Goal: Browse casually: Explore the website without a specific task or goal

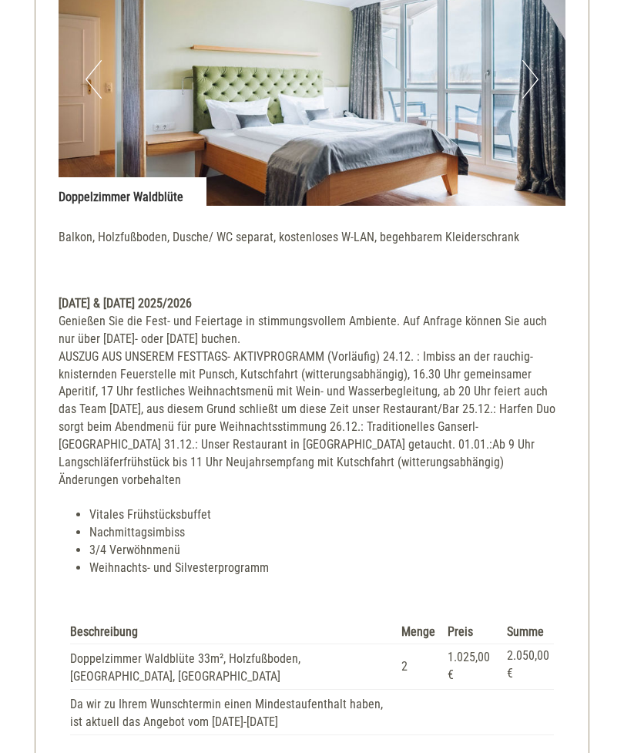
scroll to position [2277, 0]
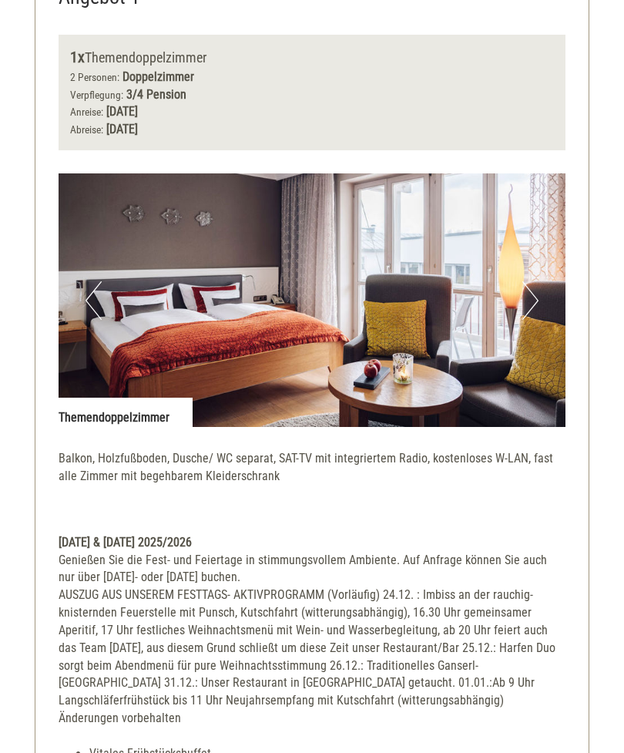
click at [524, 299] on button "Next" at bounding box center [530, 301] width 16 height 39
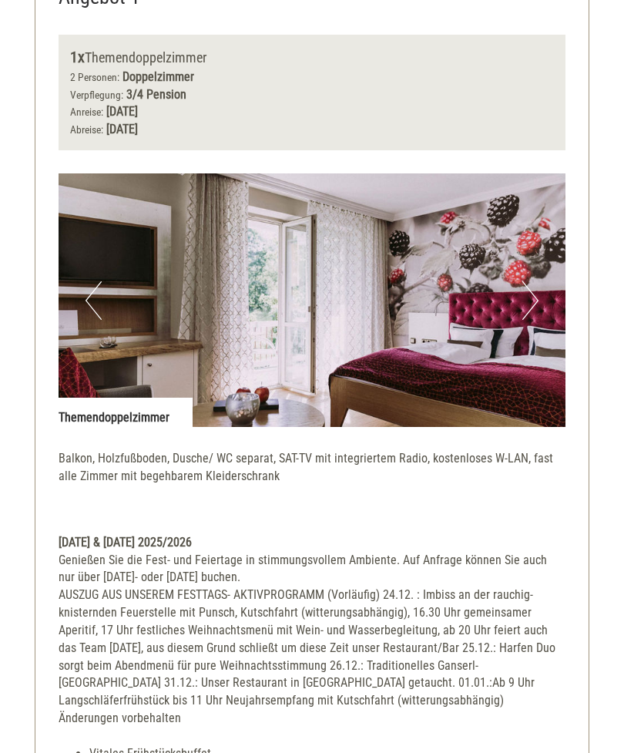
scroll to position [827, 0]
click at [535, 297] on button "Next" at bounding box center [530, 300] width 16 height 39
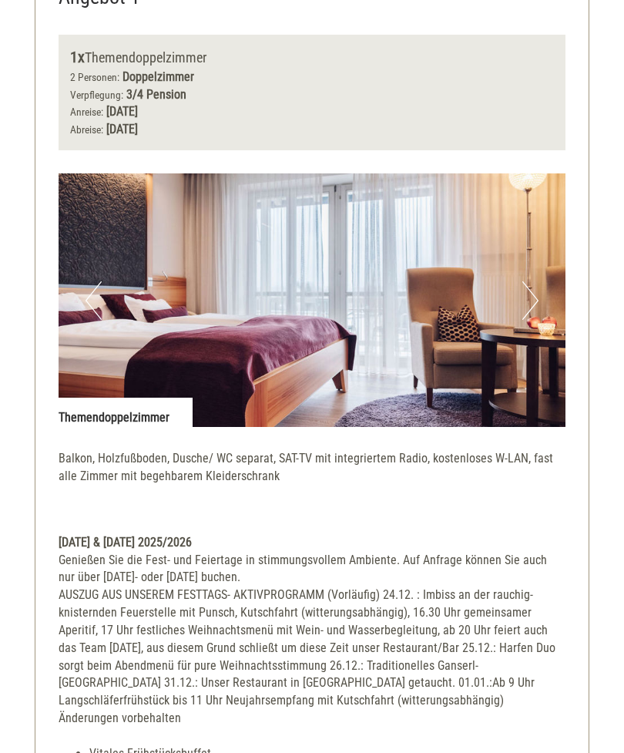
click at [535, 296] on button "Next" at bounding box center [530, 300] width 16 height 39
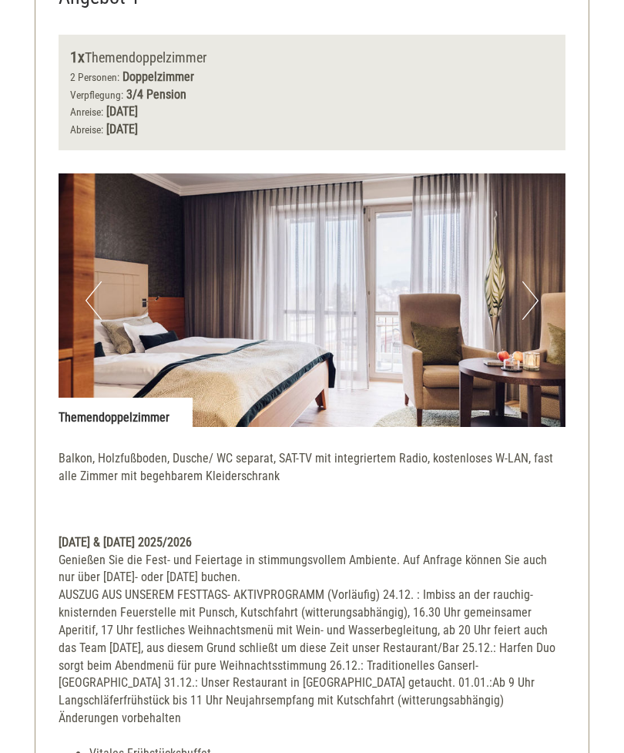
click at [529, 297] on button "Next" at bounding box center [530, 300] width 16 height 39
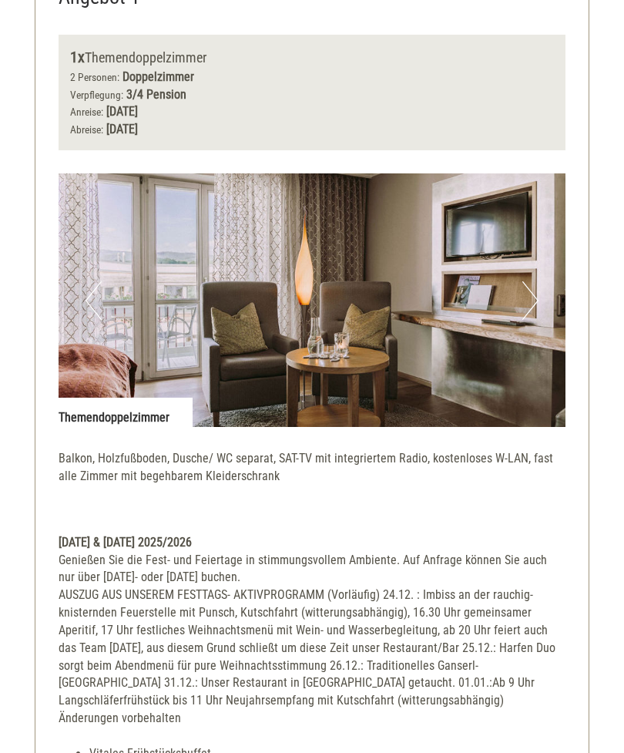
click at [535, 296] on button "Next" at bounding box center [530, 300] width 16 height 39
click at [532, 297] on button "Next" at bounding box center [530, 300] width 16 height 39
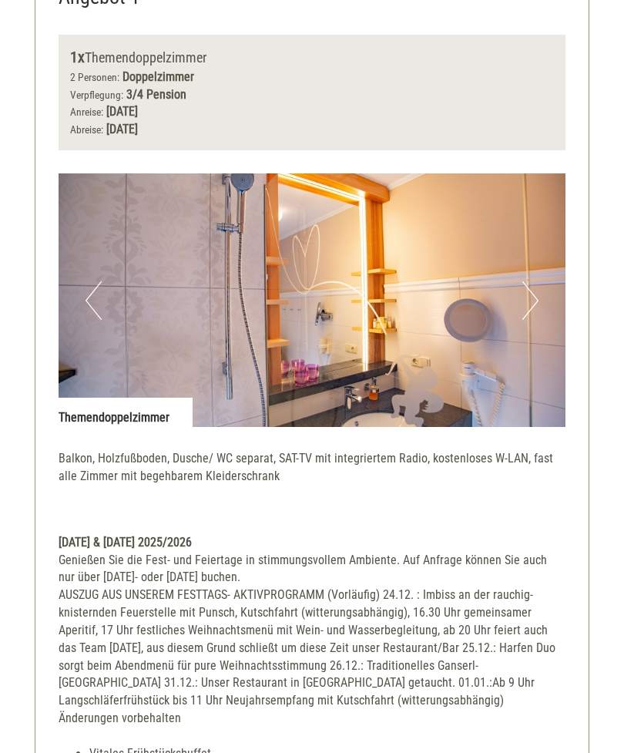
click at [531, 296] on button "Next" at bounding box center [530, 300] width 16 height 39
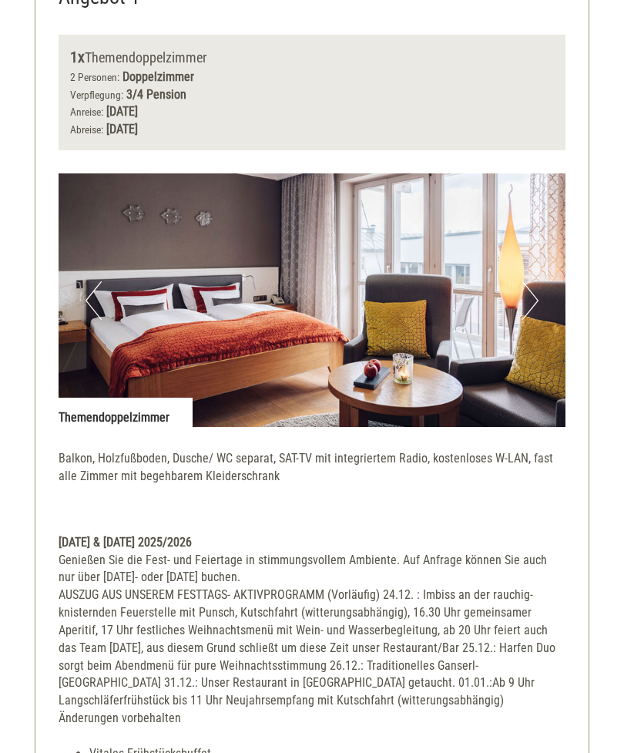
click at [528, 297] on button "Next" at bounding box center [530, 300] width 16 height 39
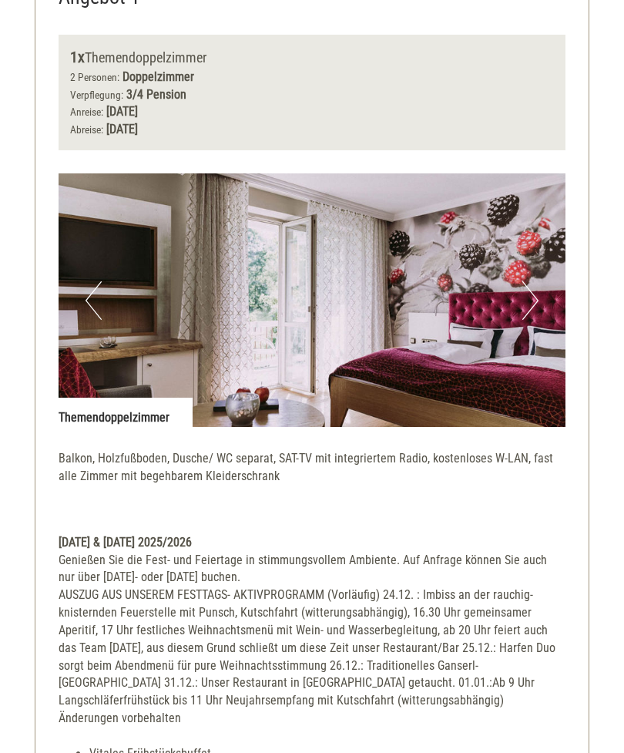
click at [536, 297] on button "Next" at bounding box center [530, 300] width 16 height 39
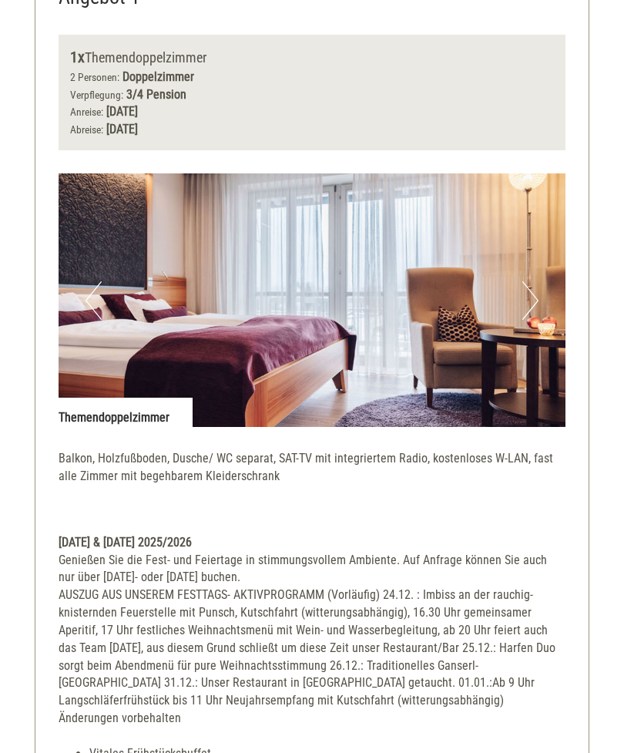
click at [535, 295] on button "Next" at bounding box center [530, 300] width 16 height 39
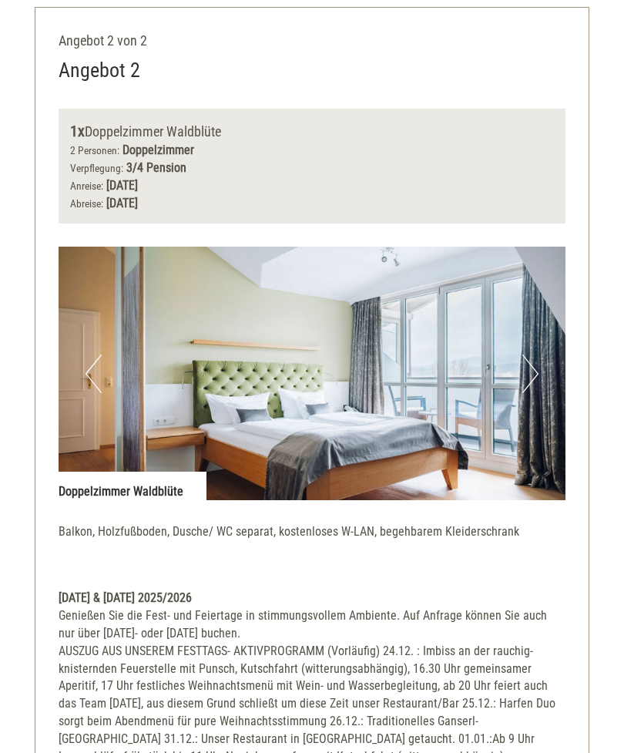
scroll to position [1981, 0]
click at [538, 354] on button "Next" at bounding box center [530, 373] width 16 height 39
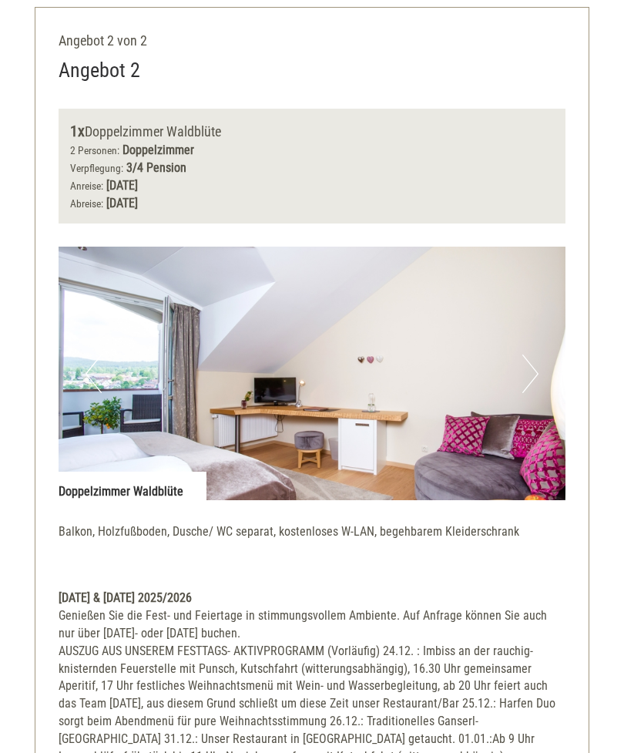
click at [547, 336] on img at bounding box center [312, 373] width 507 height 253
click at [541, 331] on img at bounding box center [312, 373] width 507 height 253
click at [537, 354] on button "Next" at bounding box center [530, 373] width 16 height 39
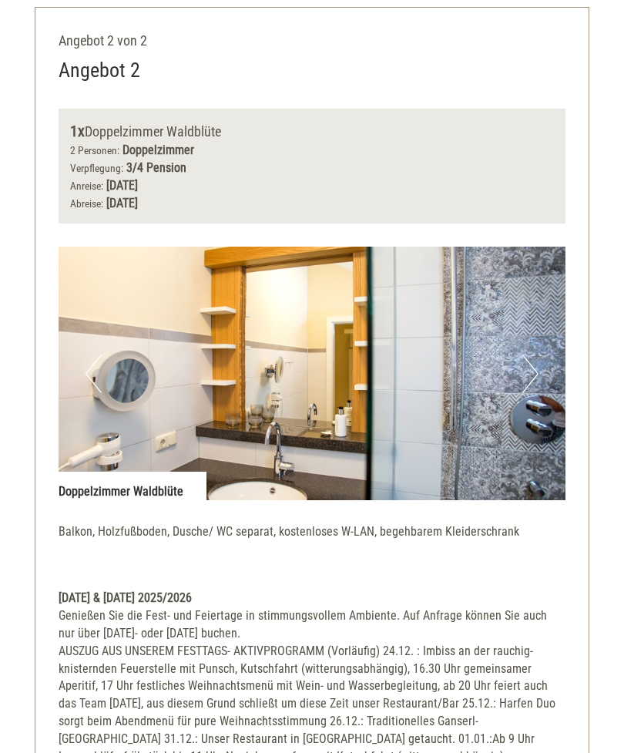
click at [542, 324] on img at bounding box center [312, 373] width 507 height 253
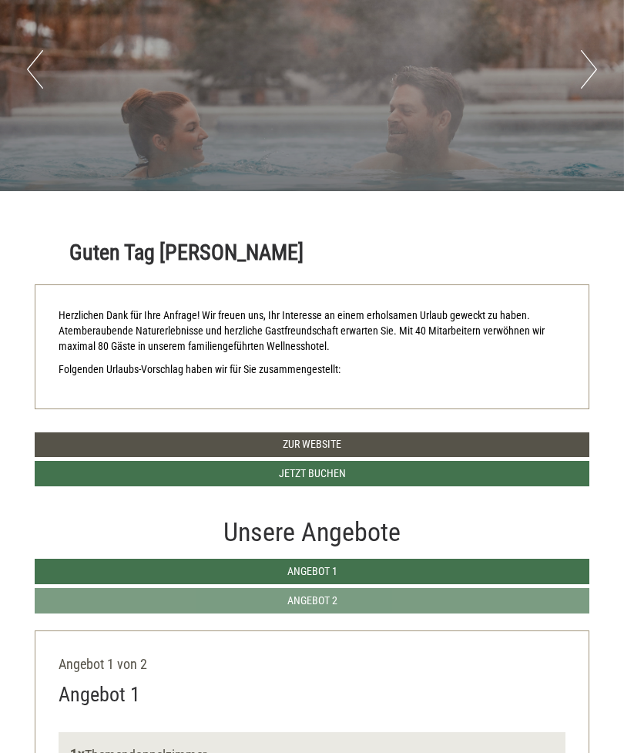
scroll to position [0, 0]
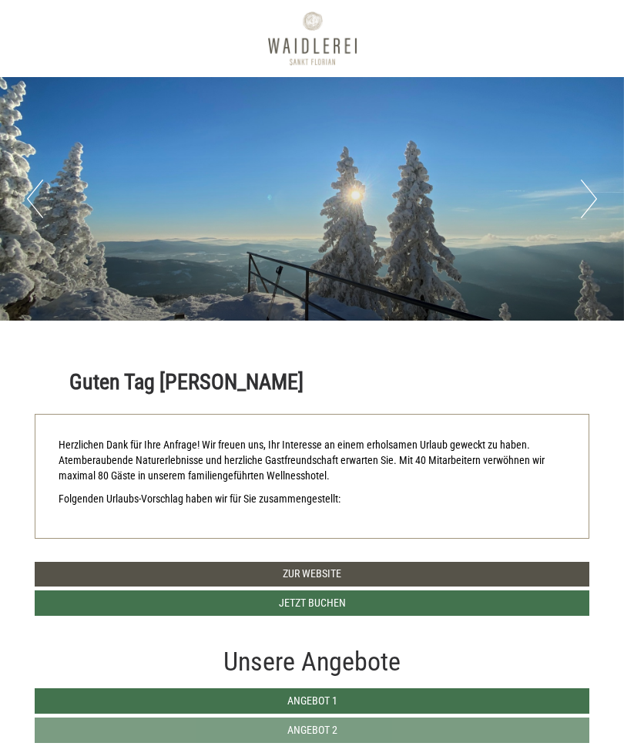
click at [585, 196] on button "Next" at bounding box center [589, 199] width 16 height 39
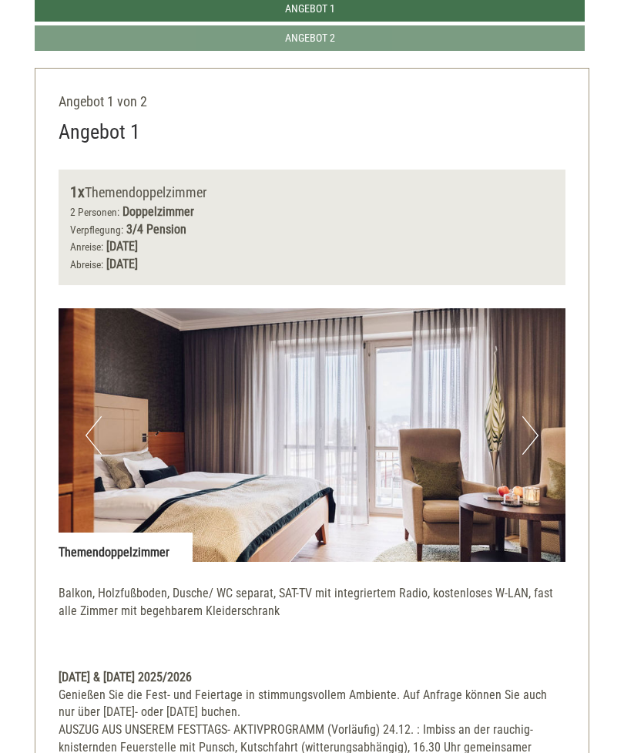
scroll to position [761, 0]
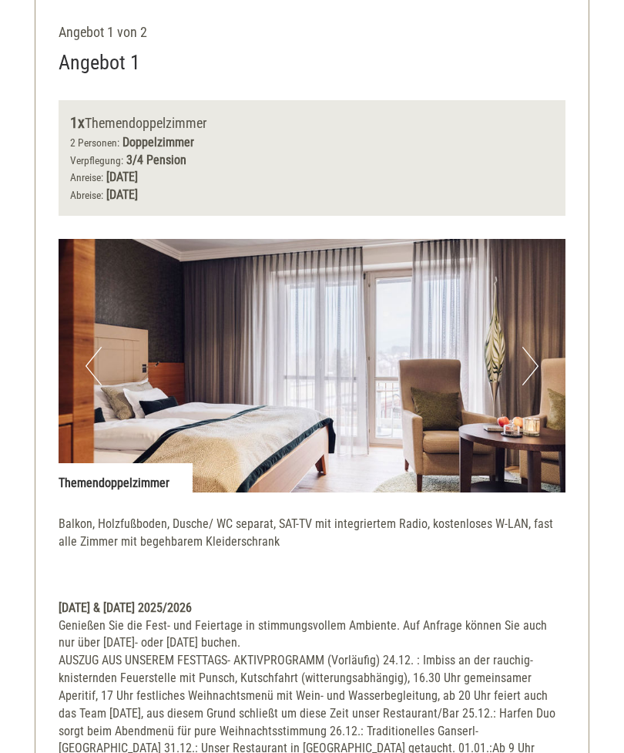
click at [534, 347] on button "Next" at bounding box center [530, 366] width 16 height 39
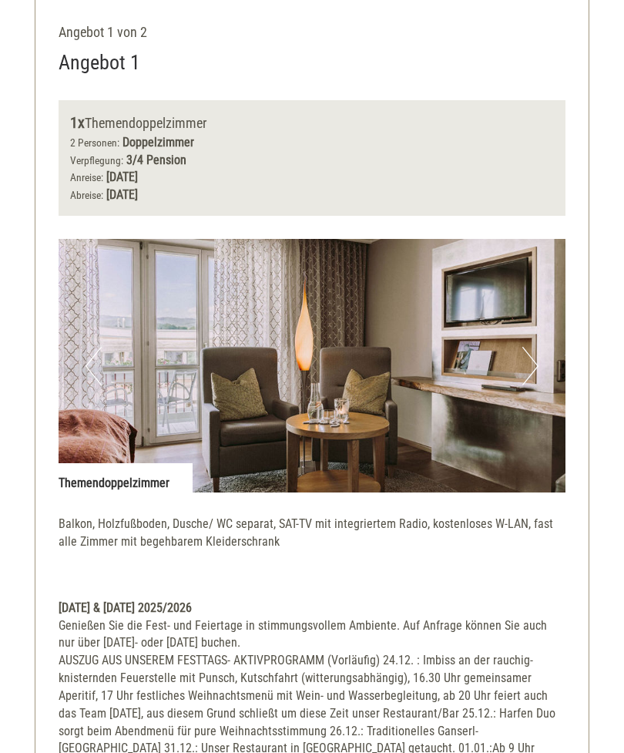
click at [532, 353] on button "Next" at bounding box center [530, 366] width 16 height 39
click at [528, 347] on button "Next" at bounding box center [530, 366] width 16 height 39
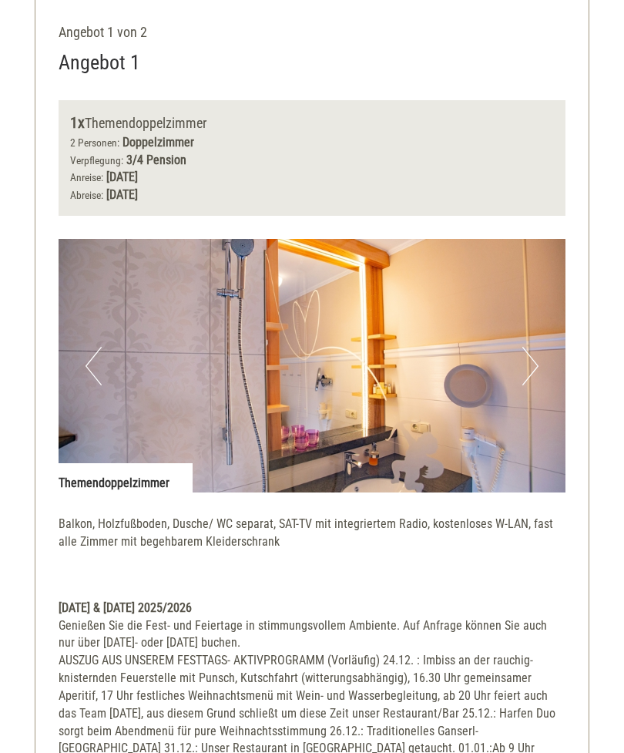
click at [532, 354] on button "Next" at bounding box center [530, 366] width 16 height 39
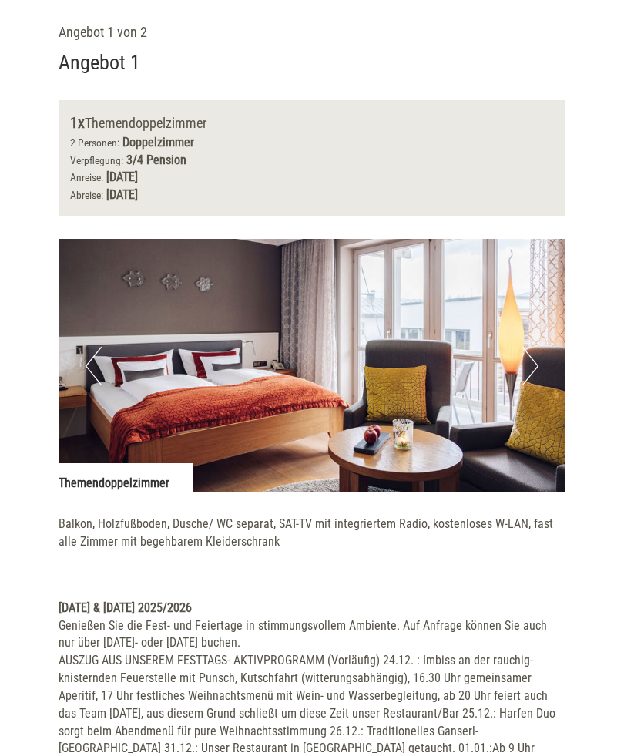
click at [531, 348] on button "Next" at bounding box center [530, 366] width 16 height 39
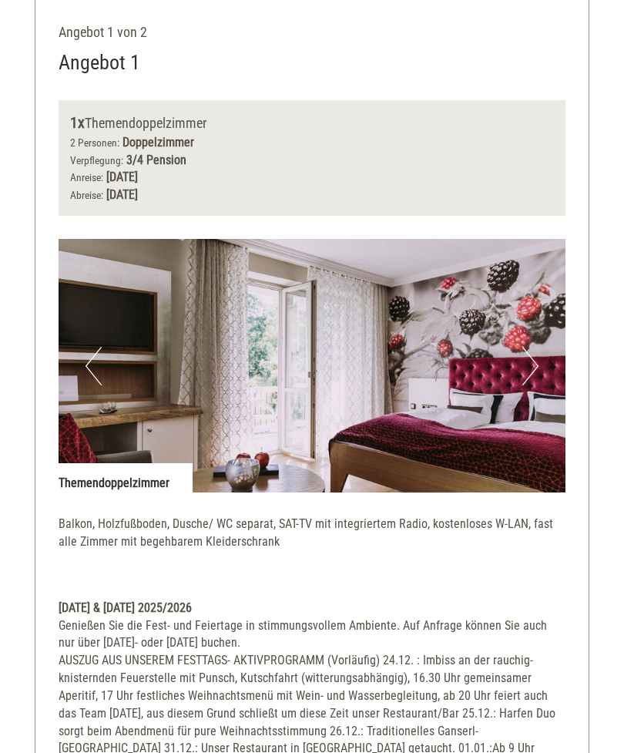
click at [530, 357] on button "Next" at bounding box center [530, 366] width 16 height 39
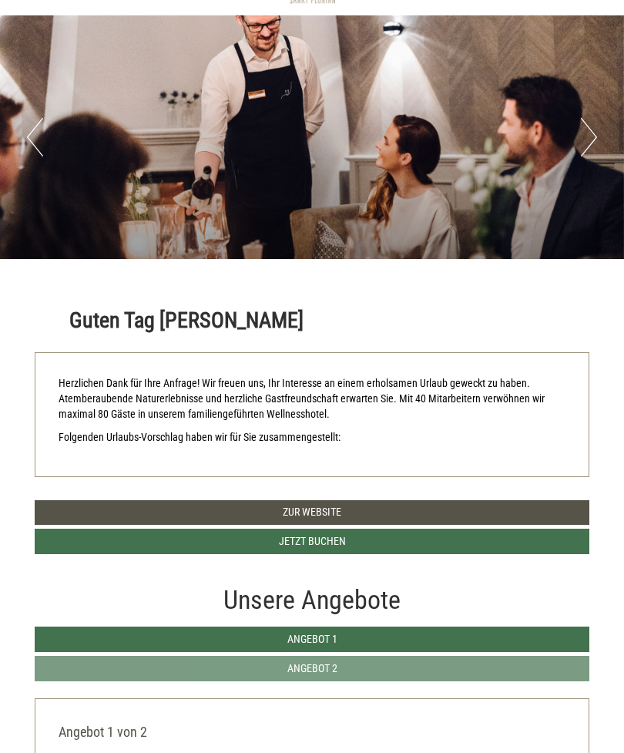
scroll to position [0, 0]
